Goal: Task Accomplishment & Management: Complete application form

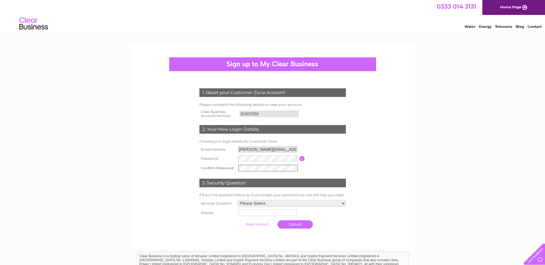
click at [231, 164] on tr "Confirm Password" at bounding box center [272, 168] width 149 height 10
click at [231, 167] on tr "Confirm Password" at bounding box center [272, 168] width 149 height 10
click at [304, 159] on input "button" at bounding box center [301, 159] width 5 height 5
click at [236, 160] on tr "Password Password must be at least 6 characters long" at bounding box center [272, 159] width 149 height 10
click at [232, 168] on tr "Confirm Password" at bounding box center [272, 168] width 149 height 10
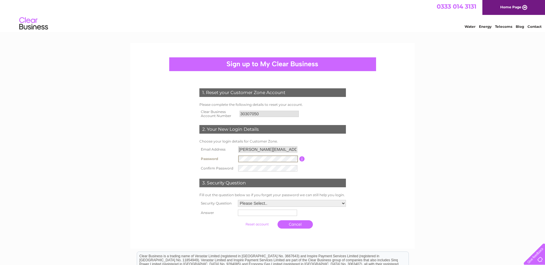
click at [225, 163] on tr "Password Password must be at least 6 characters long" at bounding box center [272, 159] width 149 height 10
click at [312, 204] on select "Please Select.. In what town or city was your first job? In what town or city d…" at bounding box center [292, 203] width 108 height 7
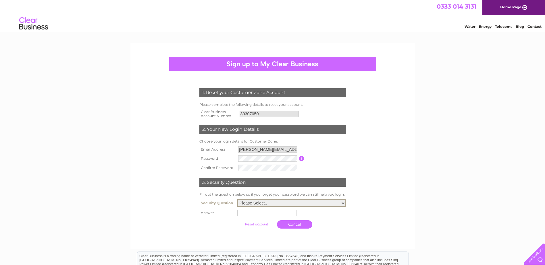
select select "2"
click at [237, 200] on select "Please Select.. In what town or city was your first job? In what town or city d…" at bounding box center [291, 203] width 109 height 7
click at [266, 215] on input "text" at bounding box center [268, 212] width 60 height 7
type input "Bathgate"
click at [212, 222] on th at bounding box center [217, 225] width 39 height 14
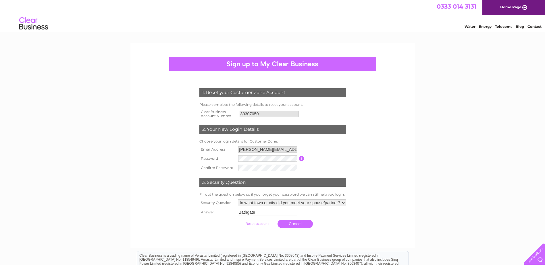
click at [263, 224] on input "submit" at bounding box center [256, 224] width 35 height 8
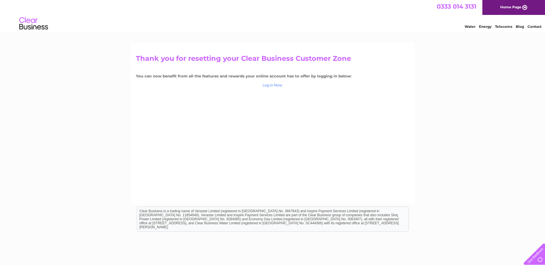
click at [278, 85] on link "Log in Now" at bounding box center [273, 85] width 20 height 4
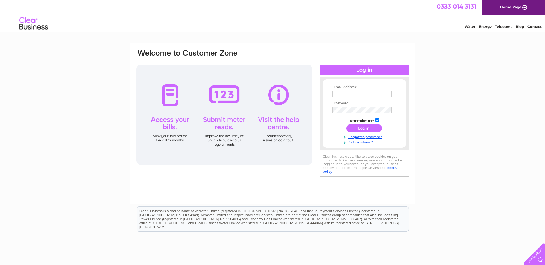
type input "Stephanie.ODonnell@sureserve.co.uk"
click at [365, 127] on input "submit" at bounding box center [364, 128] width 35 height 8
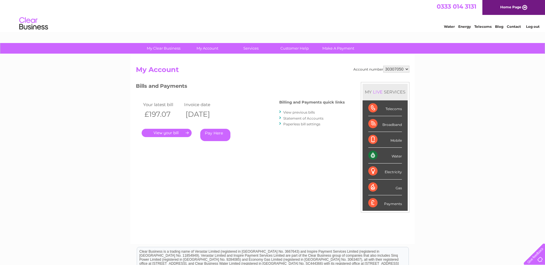
click at [176, 133] on link "." at bounding box center [167, 133] width 50 height 8
